Goal: Book appointment/travel/reservation

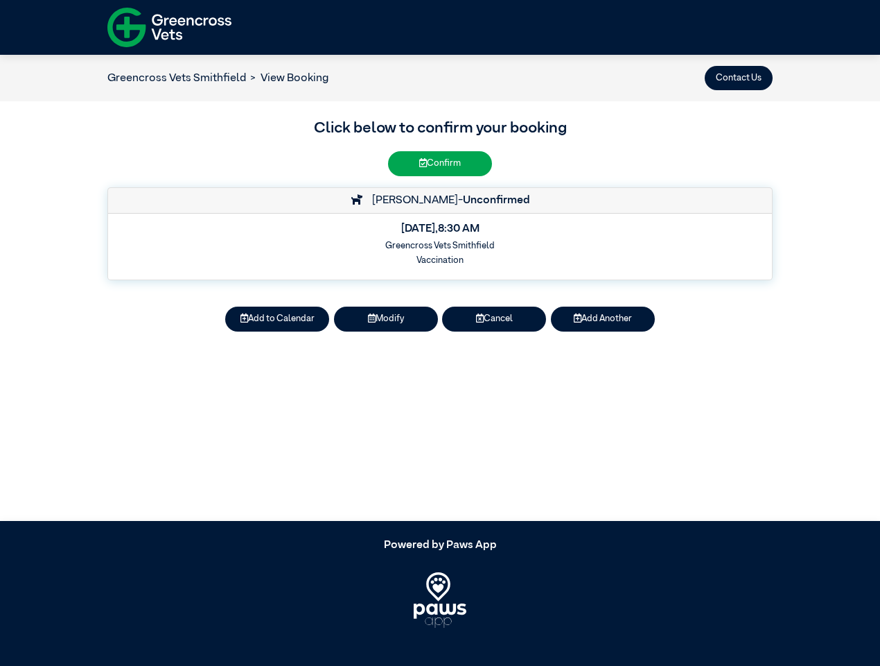
click at [739, 78] on button "Contact Us" at bounding box center [739, 78] width 68 height 24
click at [277, 319] on button "Add to Calendar" at bounding box center [277, 318] width 104 height 24
click at [386, 319] on button "Modify" at bounding box center [386, 318] width 104 height 24
click at [494, 319] on button "Cancel" at bounding box center [494, 318] width 104 height 24
click at [603, 319] on button "Add Another" at bounding box center [603, 318] width 104 height 24
